Goal: Transaction & Acquisition: Purchase product/service

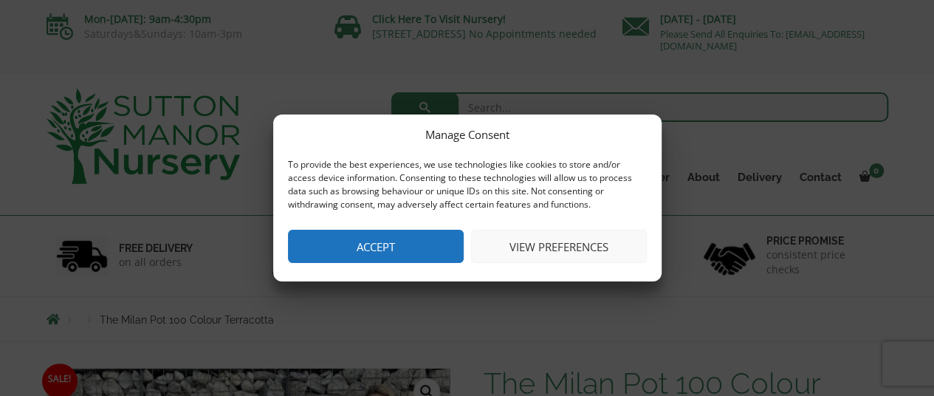
click at [416, 253] on button "Accept" at bounding box center [376, 246] width 176 height 33
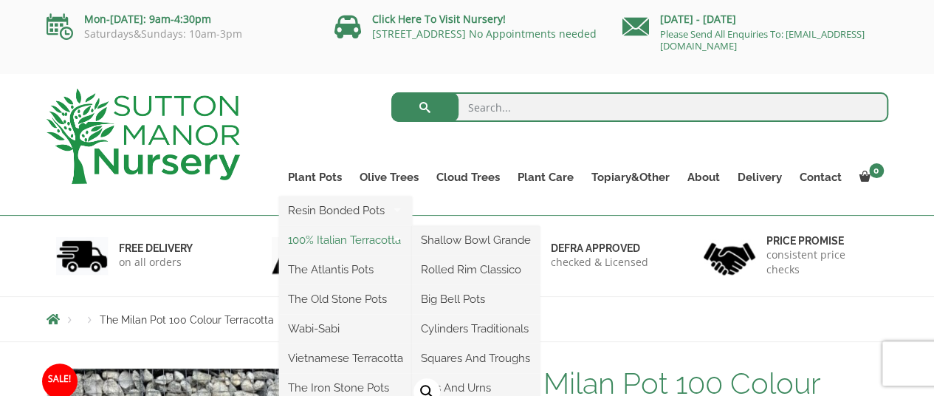
click at [372, 242] on link "100% Italian Terracotta" at bounding box center [345, 240] width 133 height 22
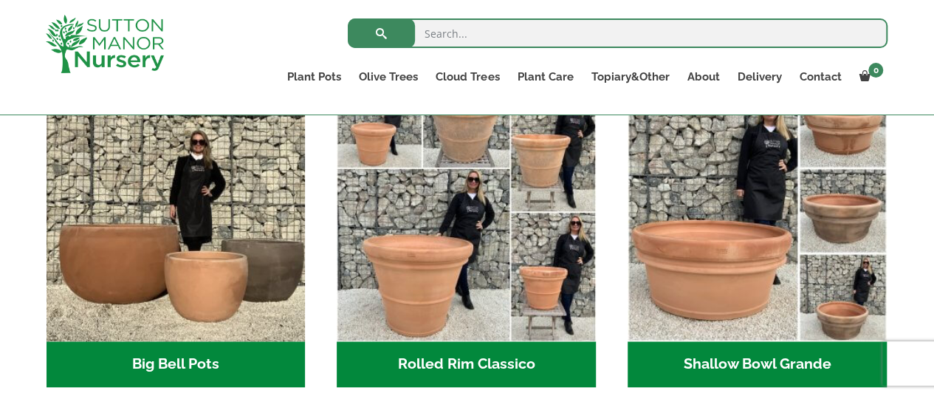
scroll to position [490, 0]
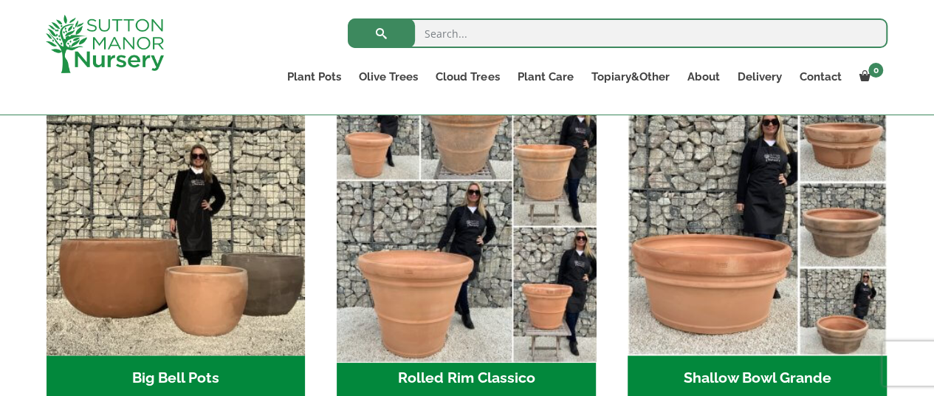
click at [446, 193] on img "Visit product category Rolled Rim Classico" at bounding box center [467, 226] width 272 height 272
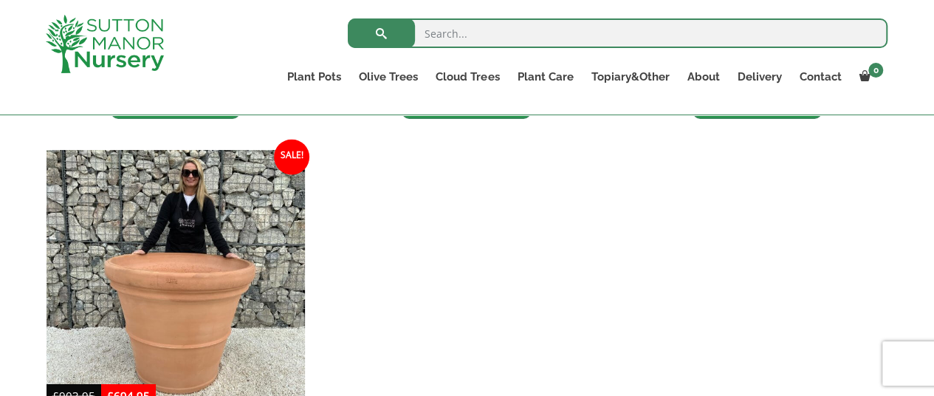
scroll to position [1477, 0]
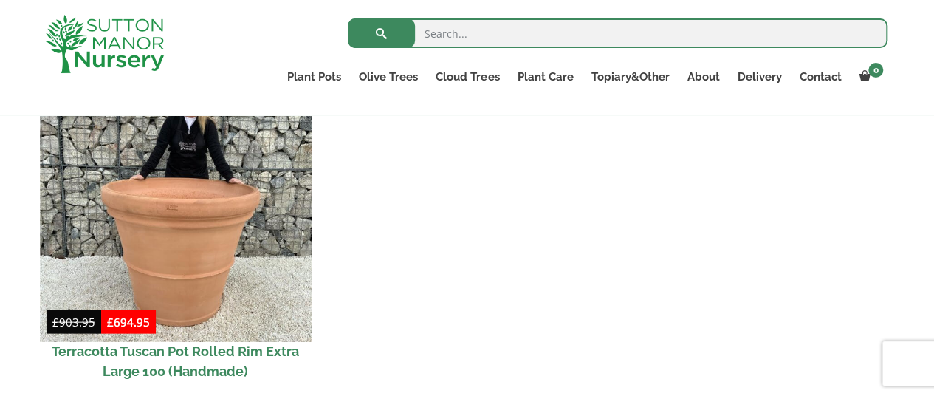
click at [154, 208] on img at bounding box center [176, 205] width 272 height 272
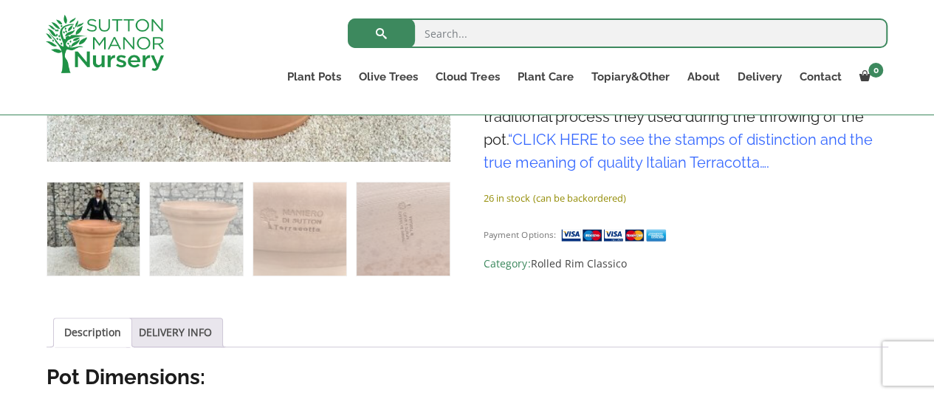
scroll to position [490, 0]
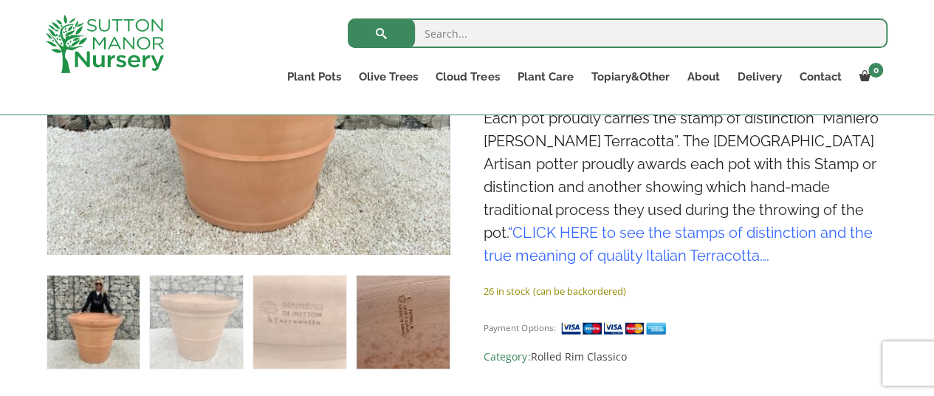
click at [407, 338] on img at bounding box center [403, 322] width 92 height 92
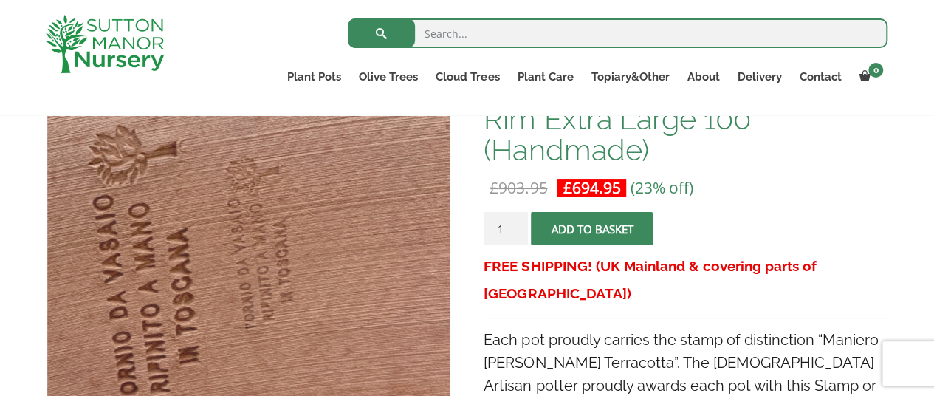
scroll to position [0, 0]
